Goal: Use online tool/utility: Utilize a website feature to perform a specific function

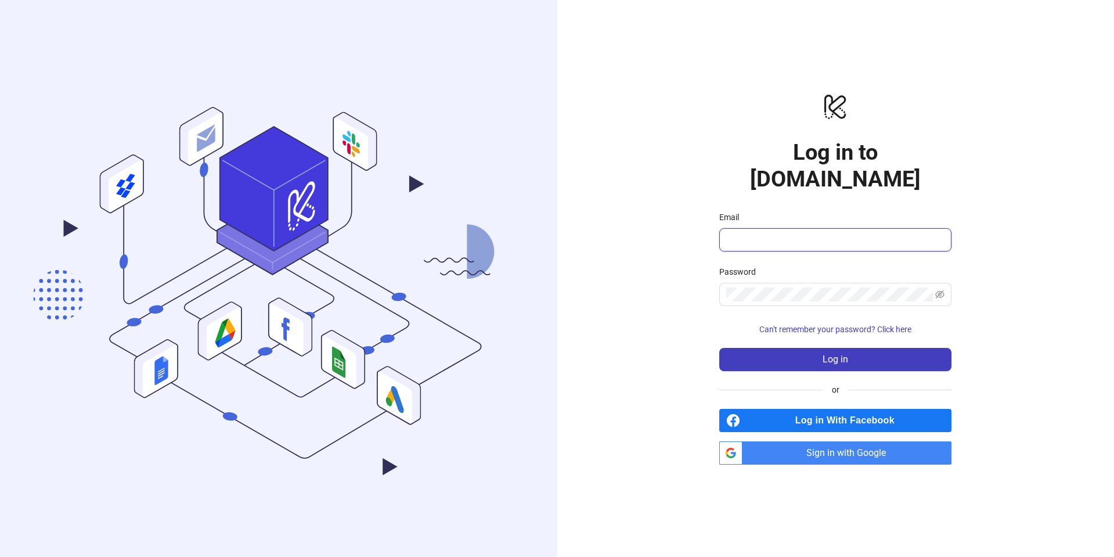
click at [778, 233] on input "Email" at bounding box center [834, 240] width 216 height 14
type input "**********"
click at [837, 354] on span "Log in" at bounding box center [835, 359] width 26 height 10
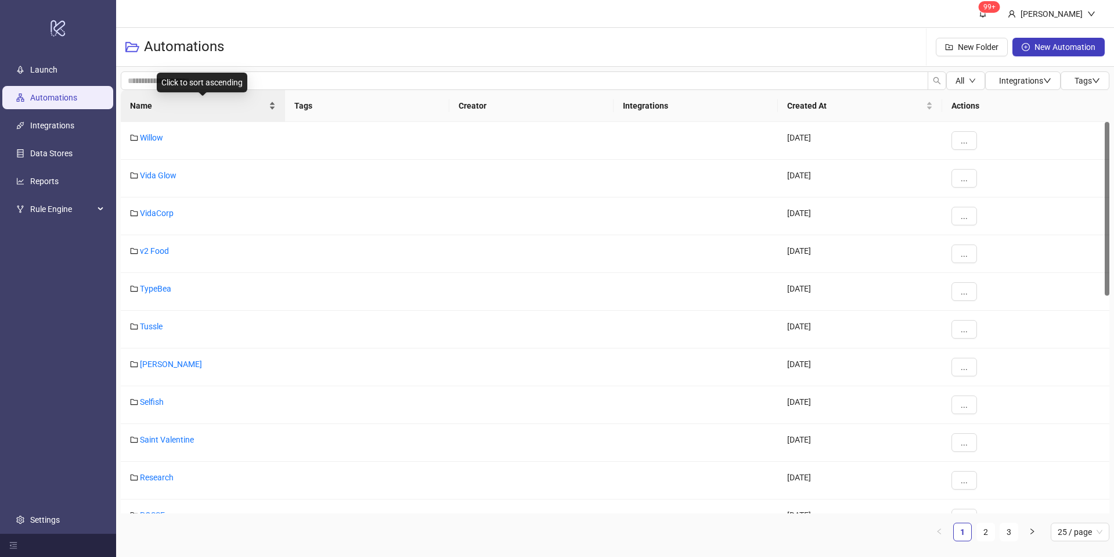
click at [269, 105] on div "Name" at bounding box center [203, 105] width 146 height 13
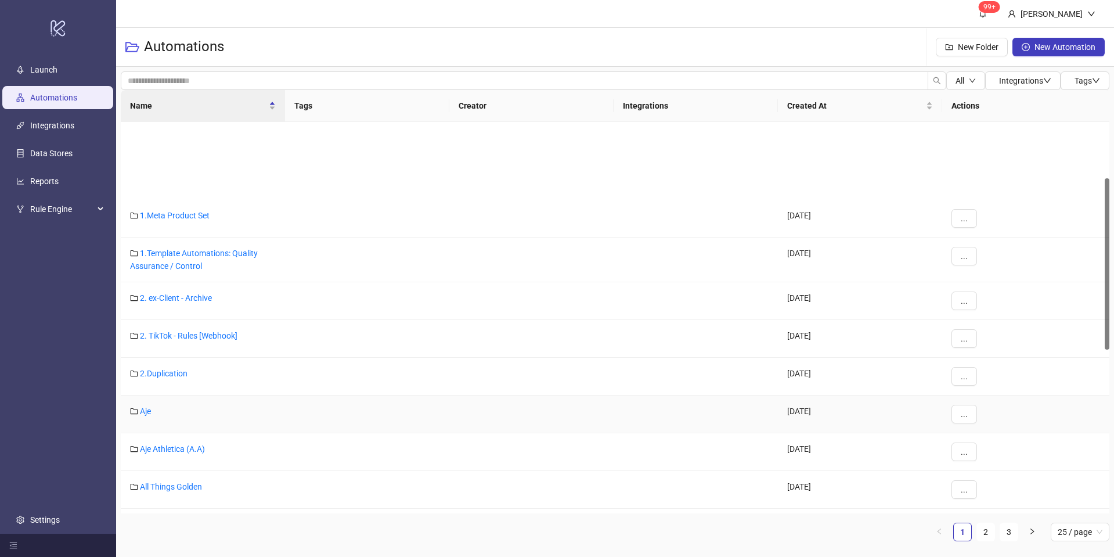
scroll to position [129, 0]
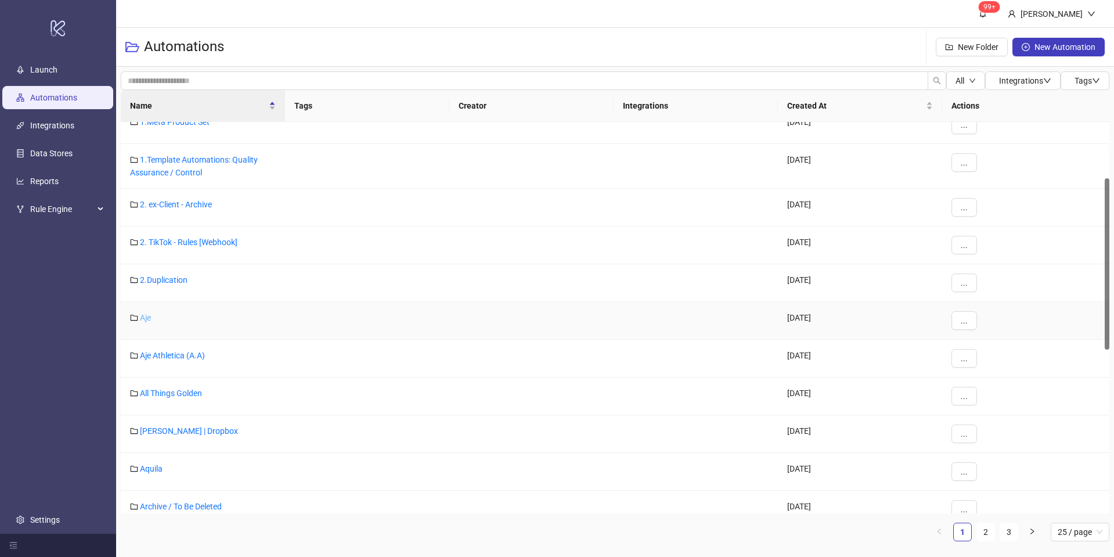
click at [147, 317] on link "Aje" at bounding box center [145, 317] width 11 height 9
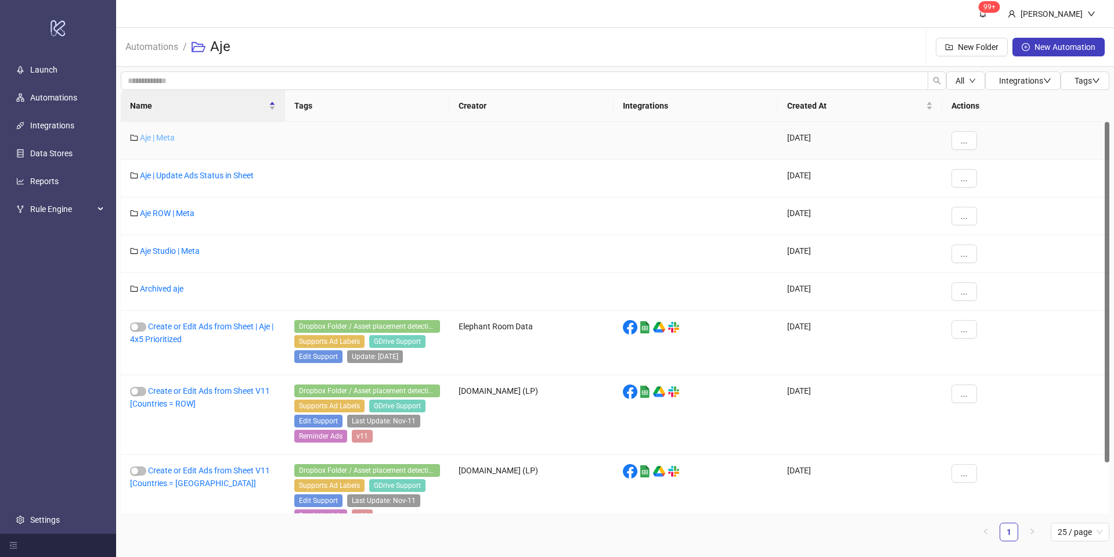
click at [162, 136] on link "Aje | Meta" at bounding box center [157, 137] width 35 height 9
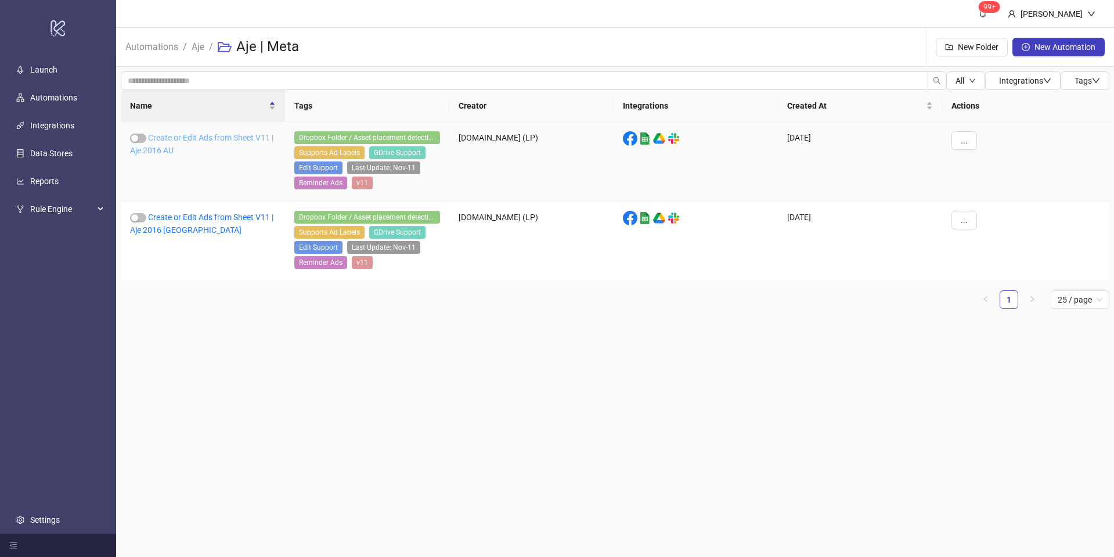
click at [159, 138] on link "Create or Edit Ads from Sheet V11 | Aje 2016 AU" at bounding box center [201, 144] width 143 height 22
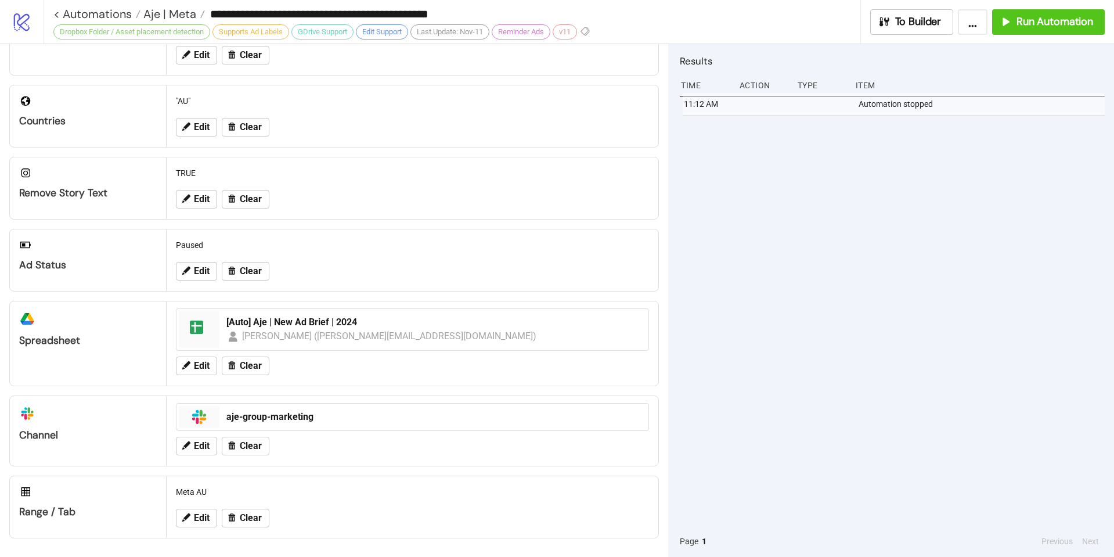
scroll to position [378, 0]
click at [1047, 24] on span "Run Automation" at bounding box center [1054, 21] width 77 height 13
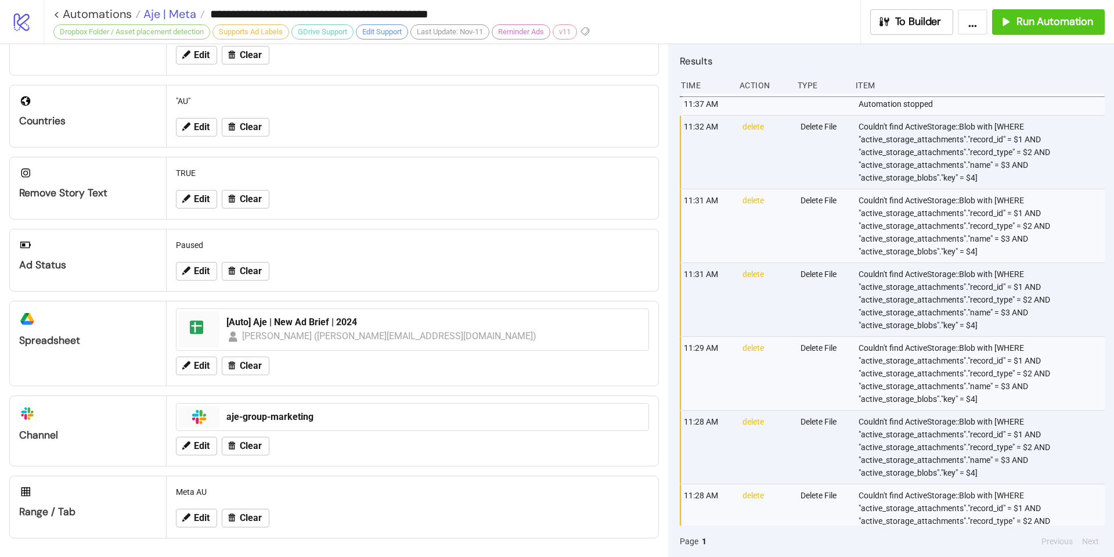
click at [164, 15] on span "Aje | Meta" at bounding box center [168, 13] width 56 height 15
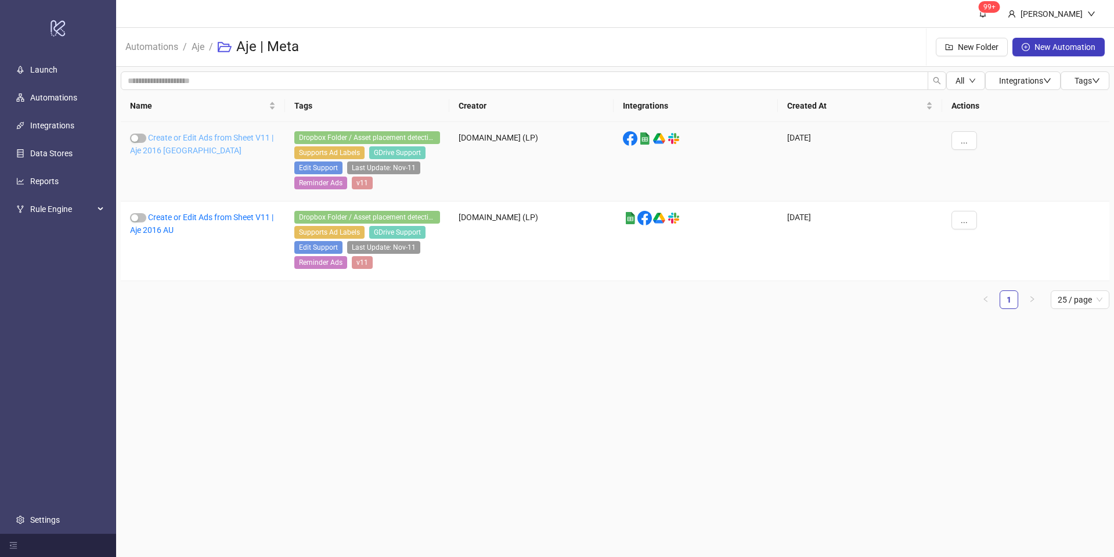
click at [159, 146] on link "Create or Edit Ads from Sheet V11 | Aje 2016 [GEOGRAPHIC_DATA]" at bounding box center [201, 144] width 143 height 22
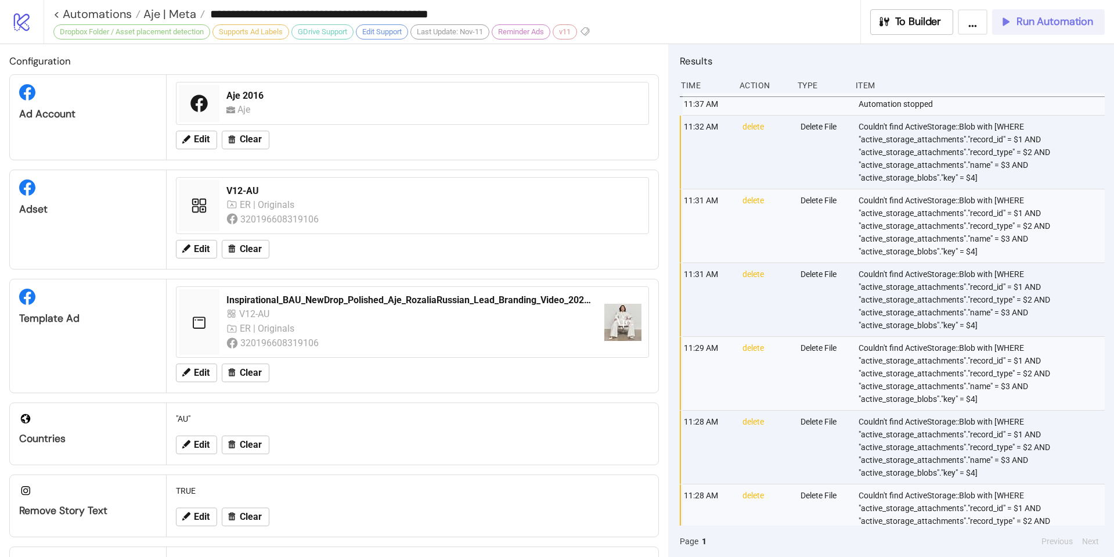
type input "**********"
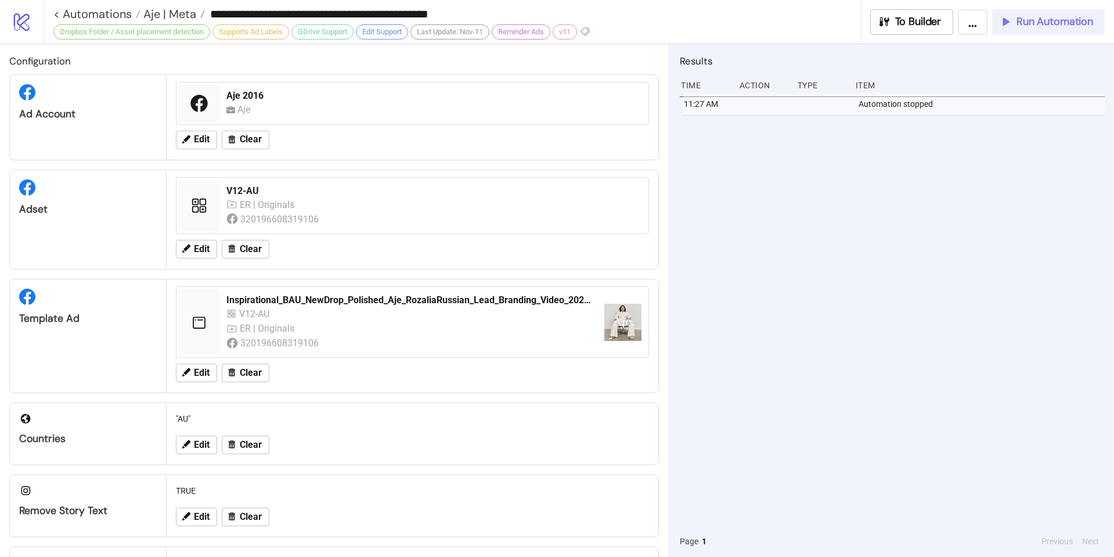
click at [1019, 28] on button "Run Automation" at bounding box center [1048, 22] width 113 height 26
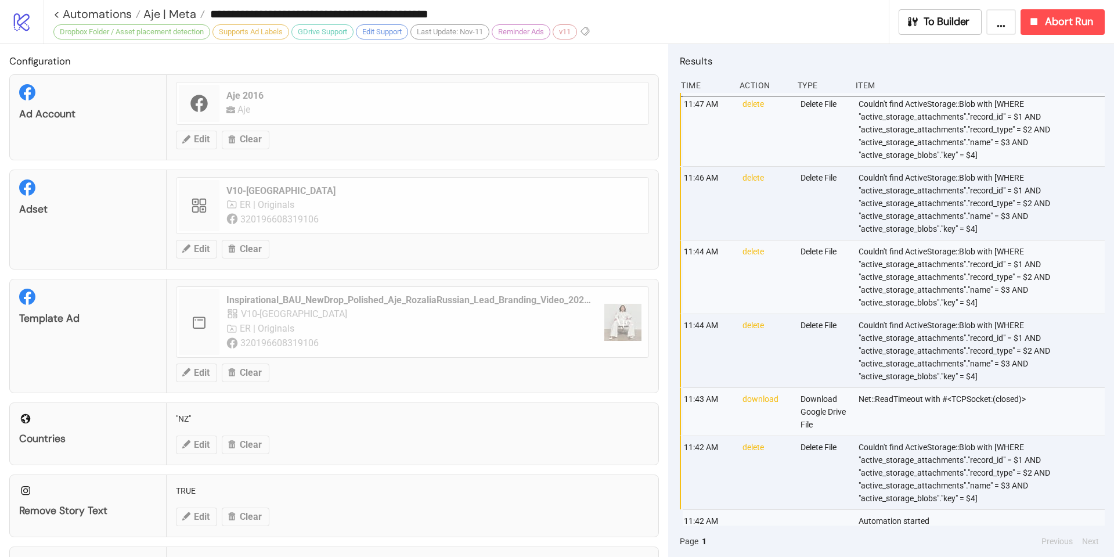
click at [721, 24] on div "**********" at bounding box center [470, 14] width 835 height 28
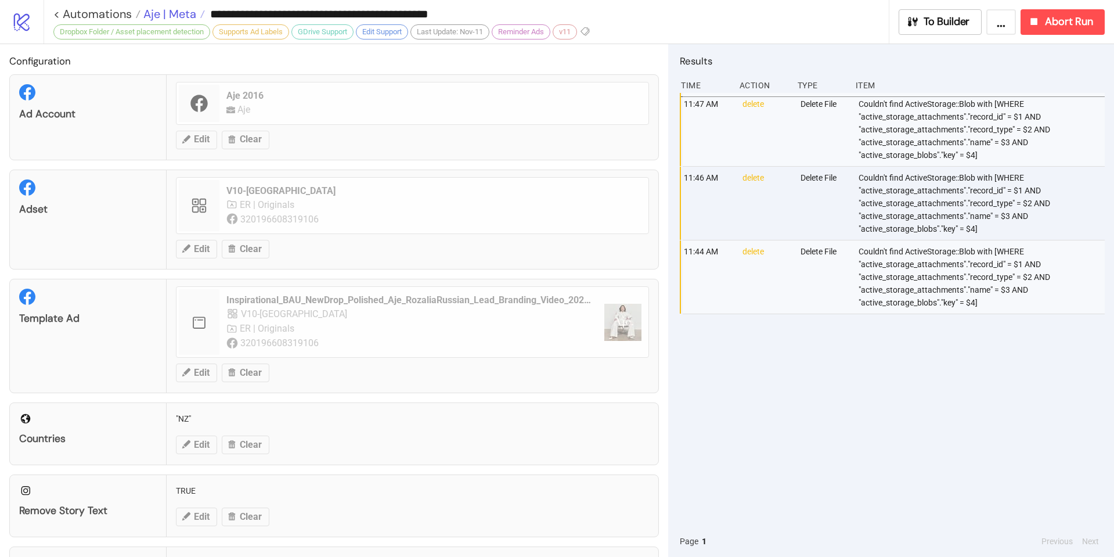
click at [189, 16] on span "Aje | Meta" at bounding box center [168, 13] width 56 height 15
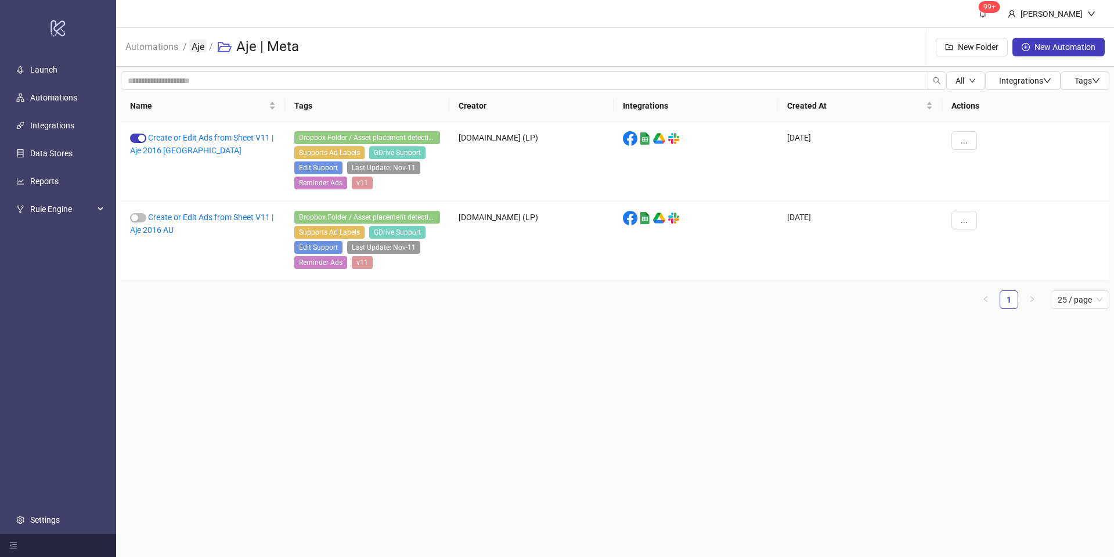
click at [193, 52] on link "Aje" at bounding box center [197, 45] width 17 height 13
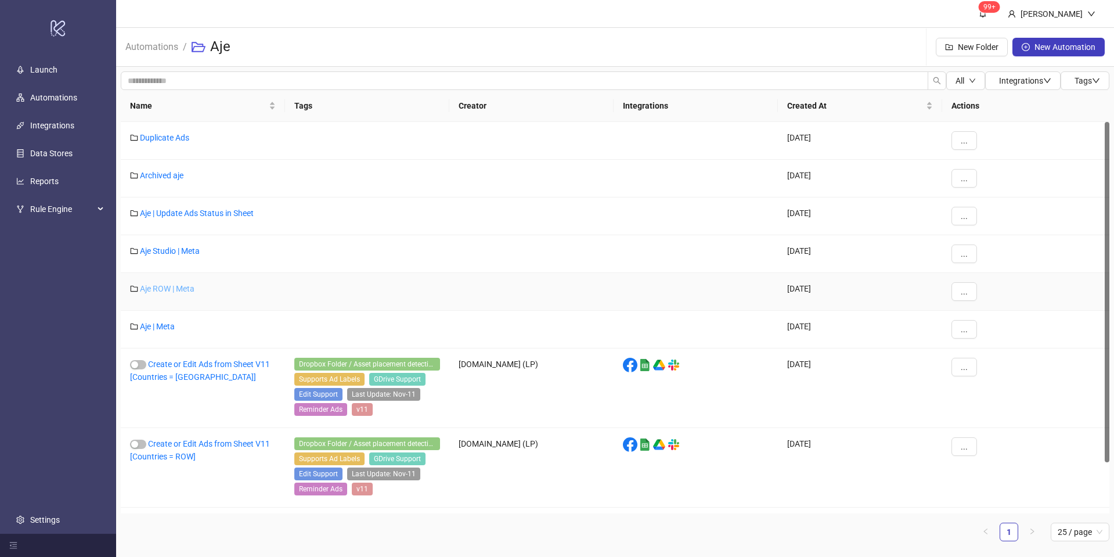
click at [181, 287] on link "Aje ROW | Meta" at bounding box center [167, 288] width 55 height 9
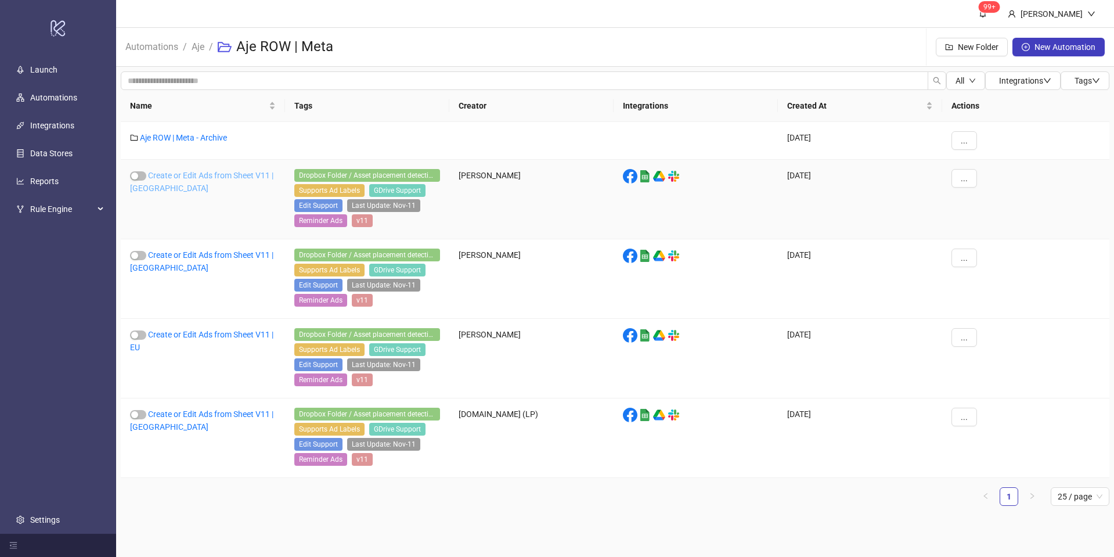
click at [206, 173] on link "Create or Edit Ads from Sheet V11 | US" at bounding box center [201, 182] width 143 height 22
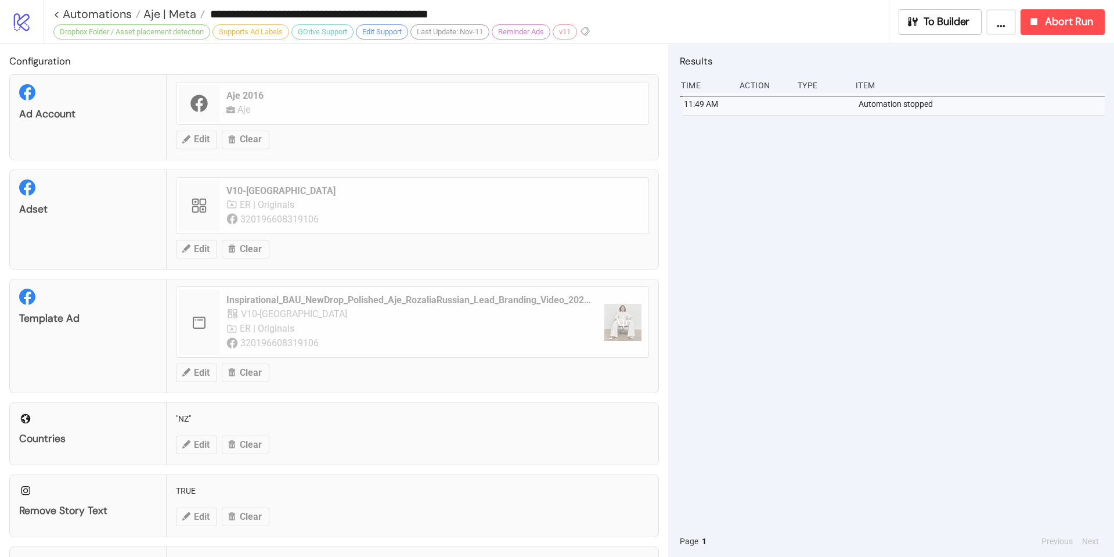
type input "**********"
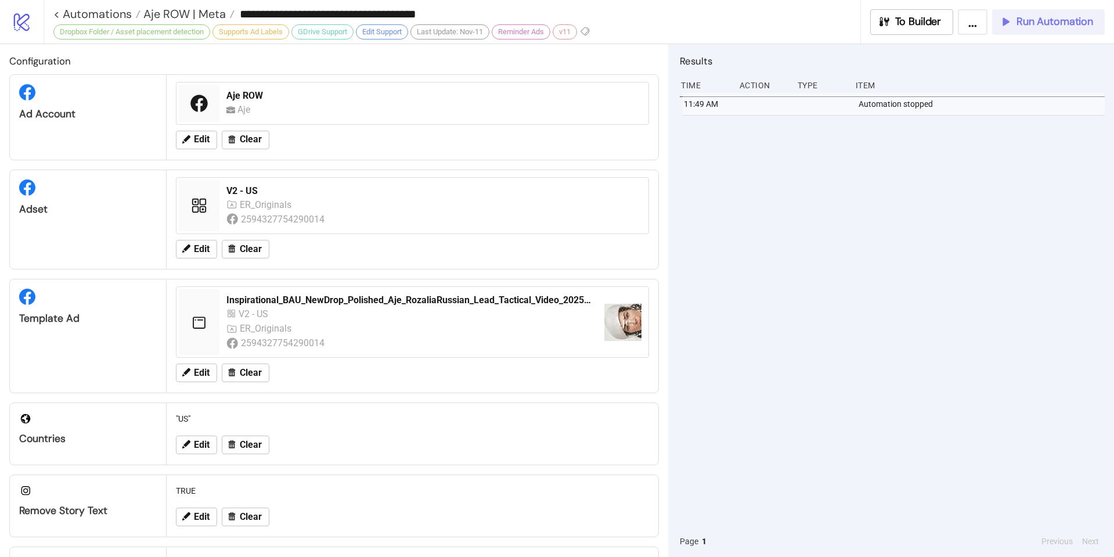
drag, startPoint x: 1034, startPoint y: 17, endPoint x: 1016, endPoint y: 0, distance: 24.6
click at [1034, 17] on span "Run Automation" at bounding box center [1054, 21] width 77 height 13
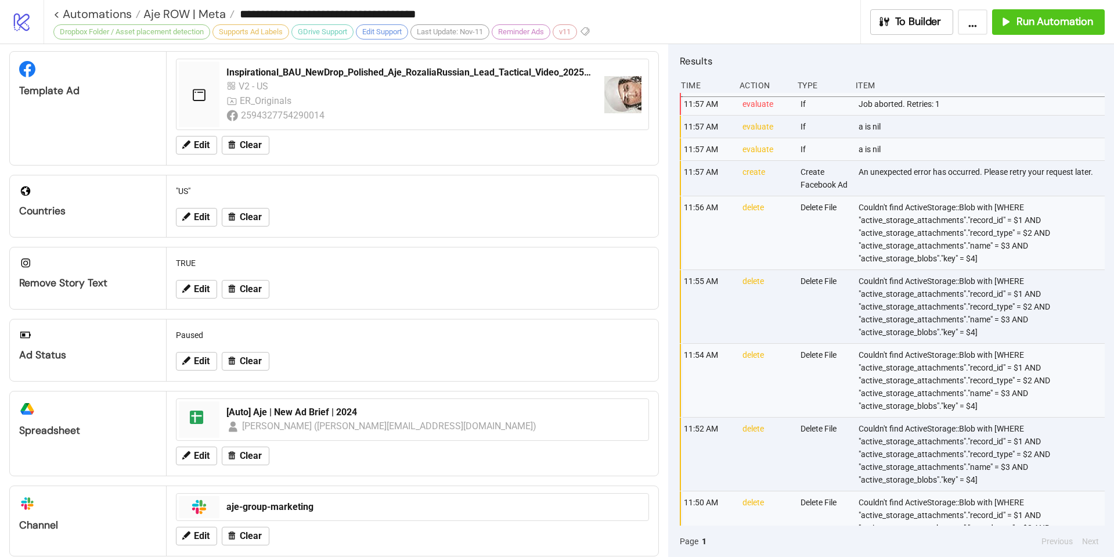
scroll to position [320, 0]
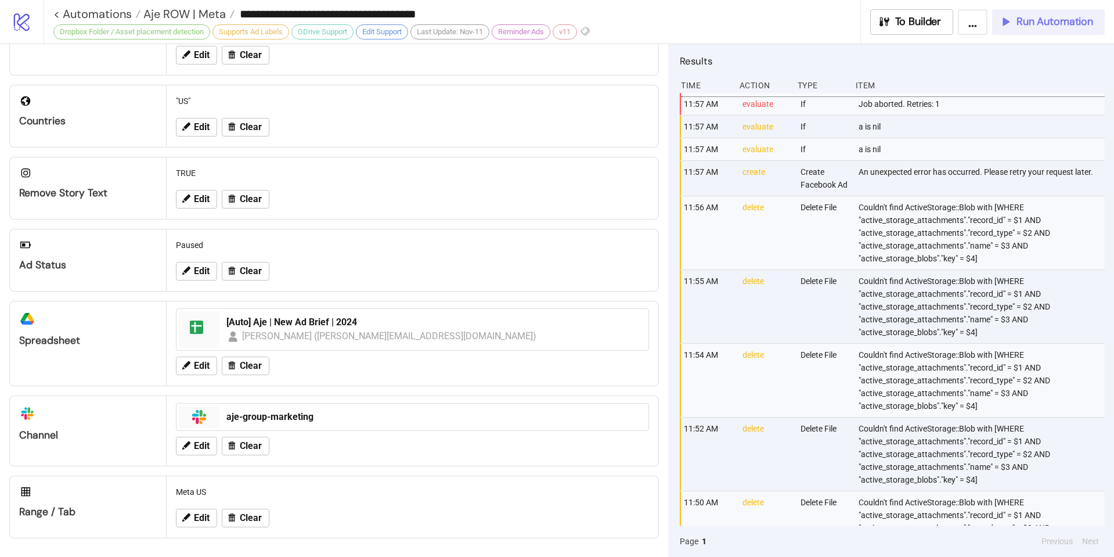
click at [1065, 23] on span "Run Automation" at bounding box center [1054, 21] width 77 height 13
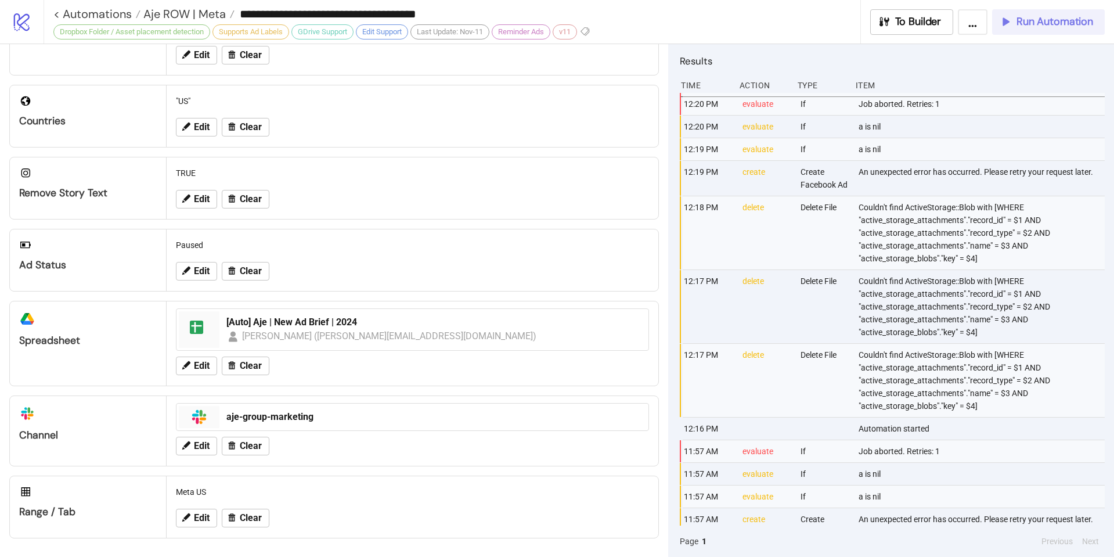
click at [1040, 16] on span "Run Automation" at bounding box center [1054, 21] width 77 height 13
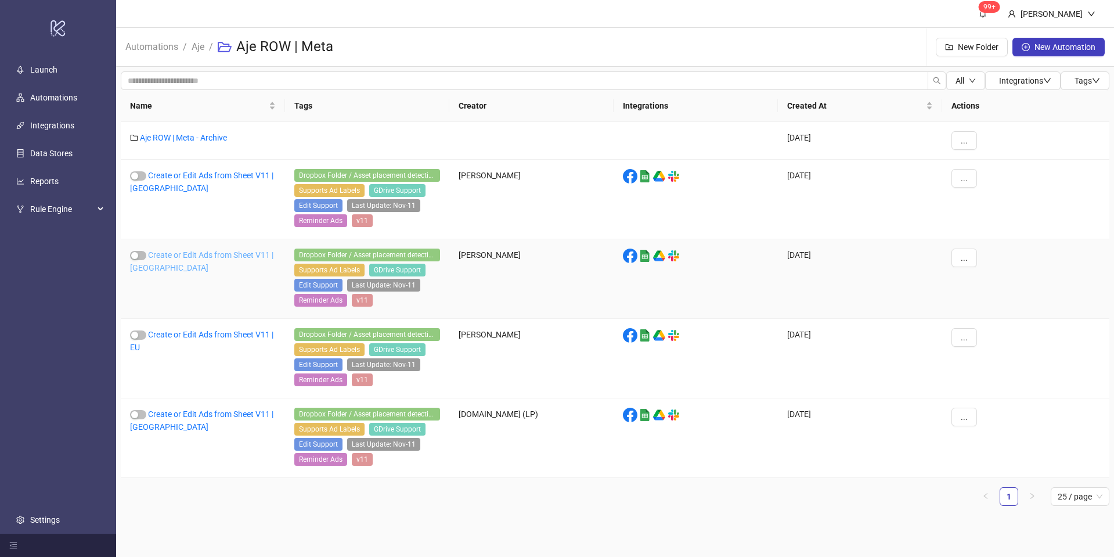
click at [232, 256] on link "Create or Edit Ads from Sheet V11 | UK" at bounding box center [201, 261] width 143 height 22
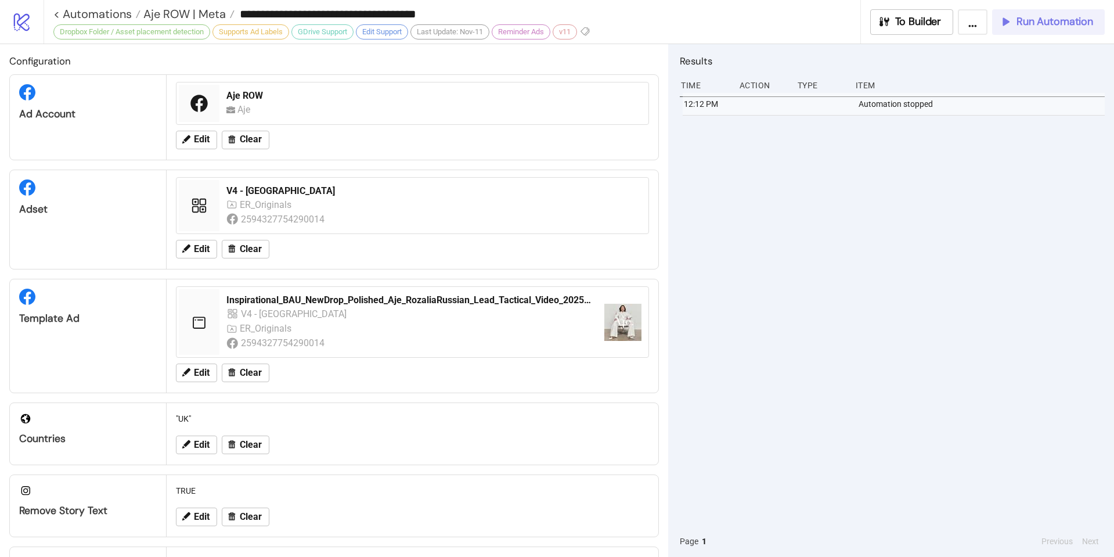
click at [1053, 23] on span "Run Automation" at bounding box center [1054, 21] width 77 height 13
